Goal: Check status

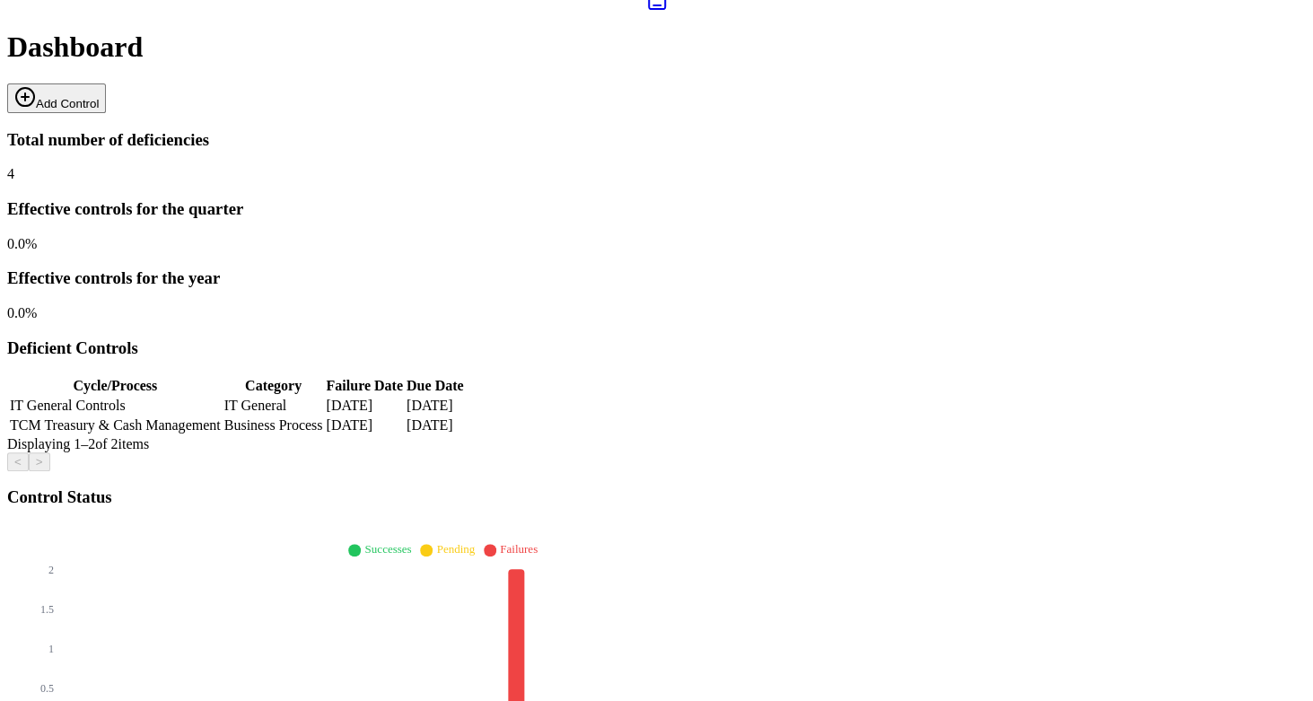
scroll to position [207, 0]
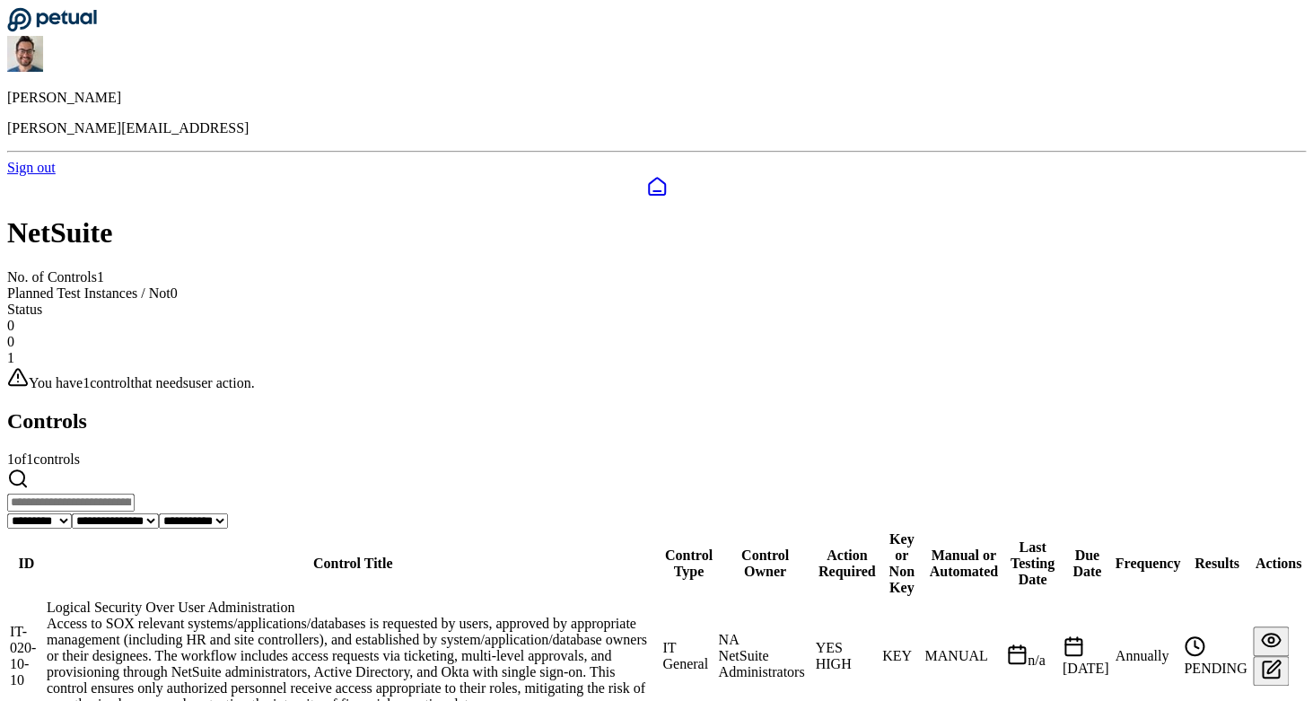
click at [346, 600] on div "Logical Security Over User Administration" at bounding box center [353, 608] width 612 height 16
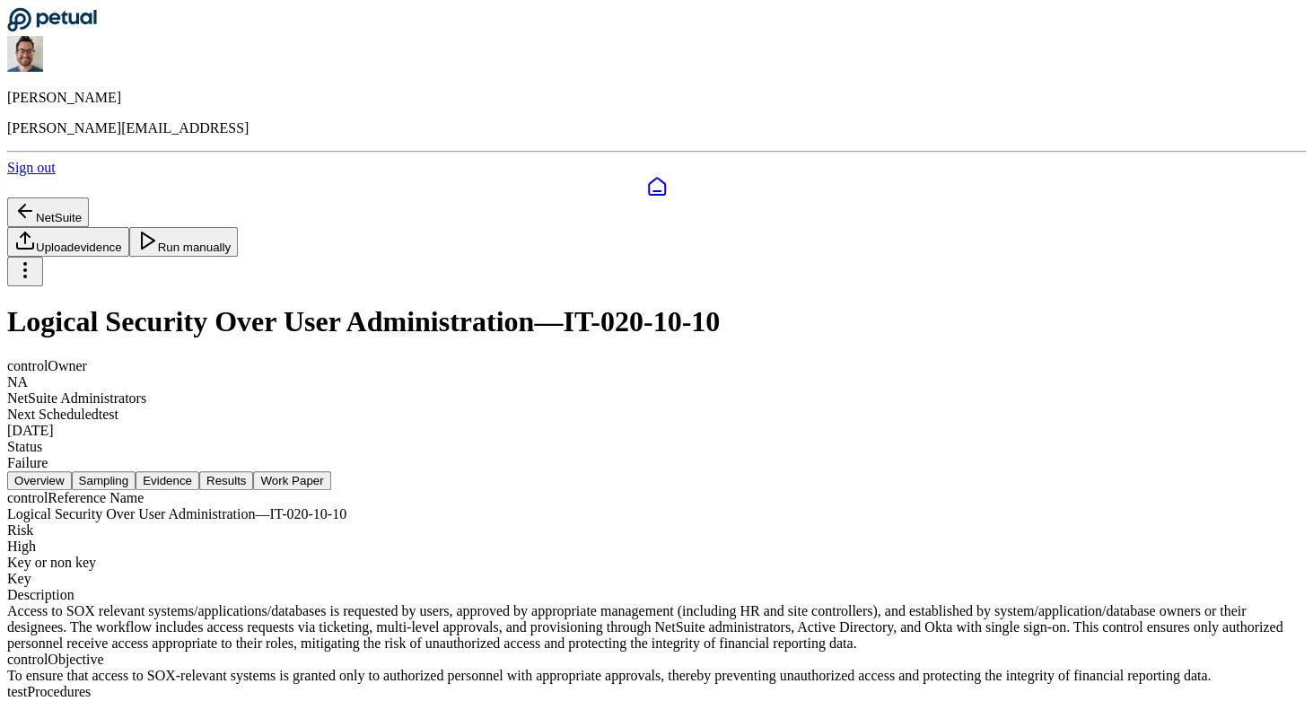
click at [136, 471] on button "Sampling" at bounding box center [104, 480] width 65 height 19
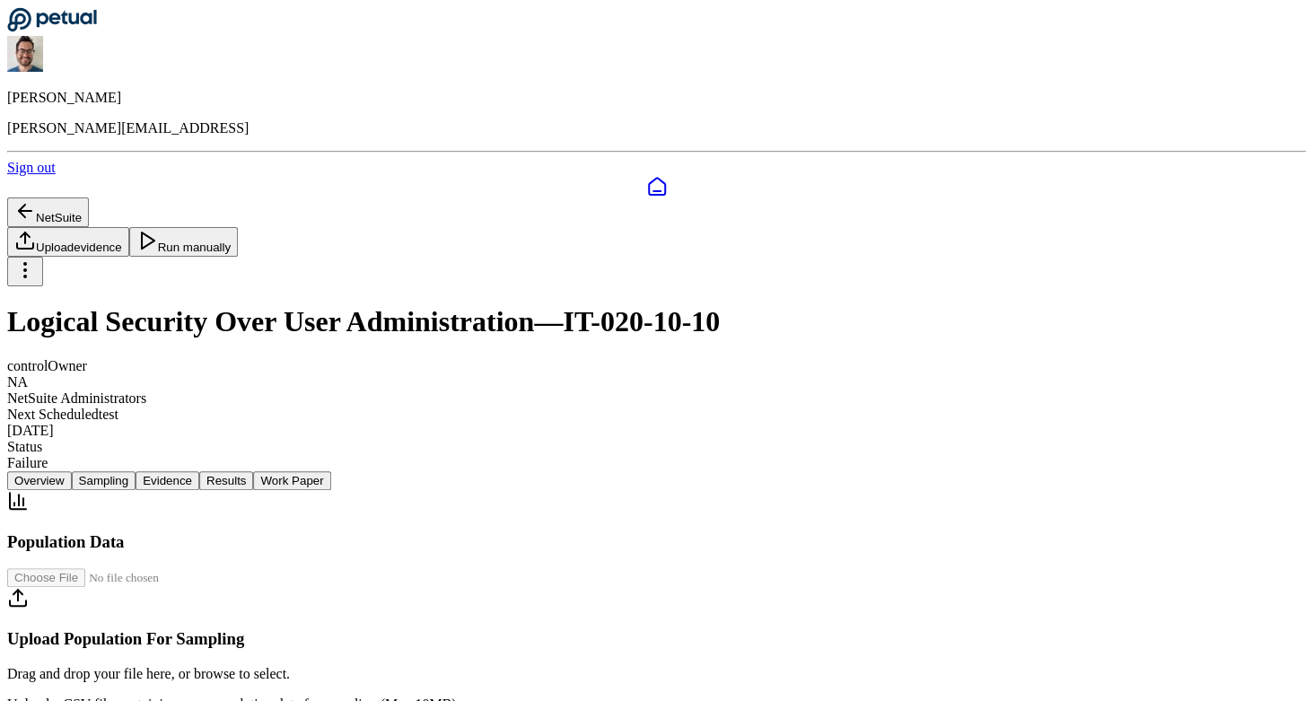
click at [199, 471] on button "Evidence" at bounding box center [168, 480] width 64 height 19
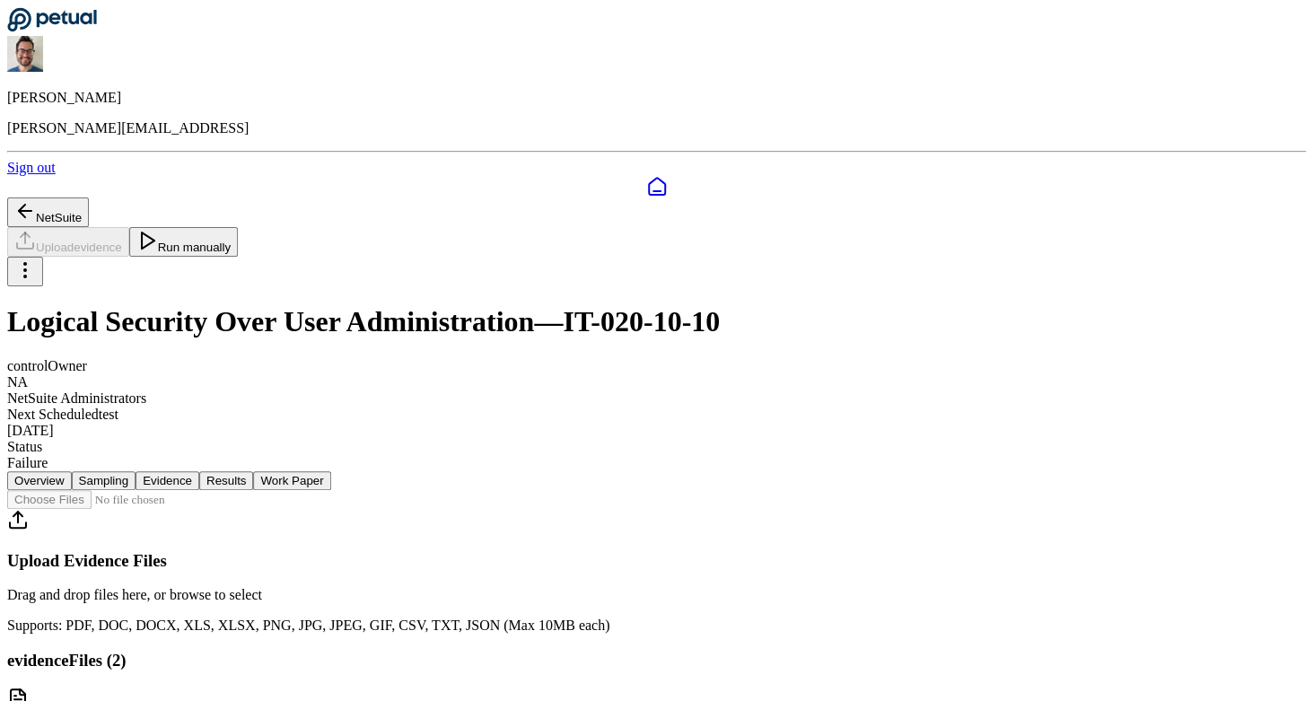
click at [125, 471] on nav "Overview Sampling Evidence Results Work Paper" at bounding box center [656, 480] width 1299 height 19
click at [72, 471] on button "Overview" at bounding box center [39, 480] width 65 height 19
